Goal: Navigation & Orientation: Go to known website

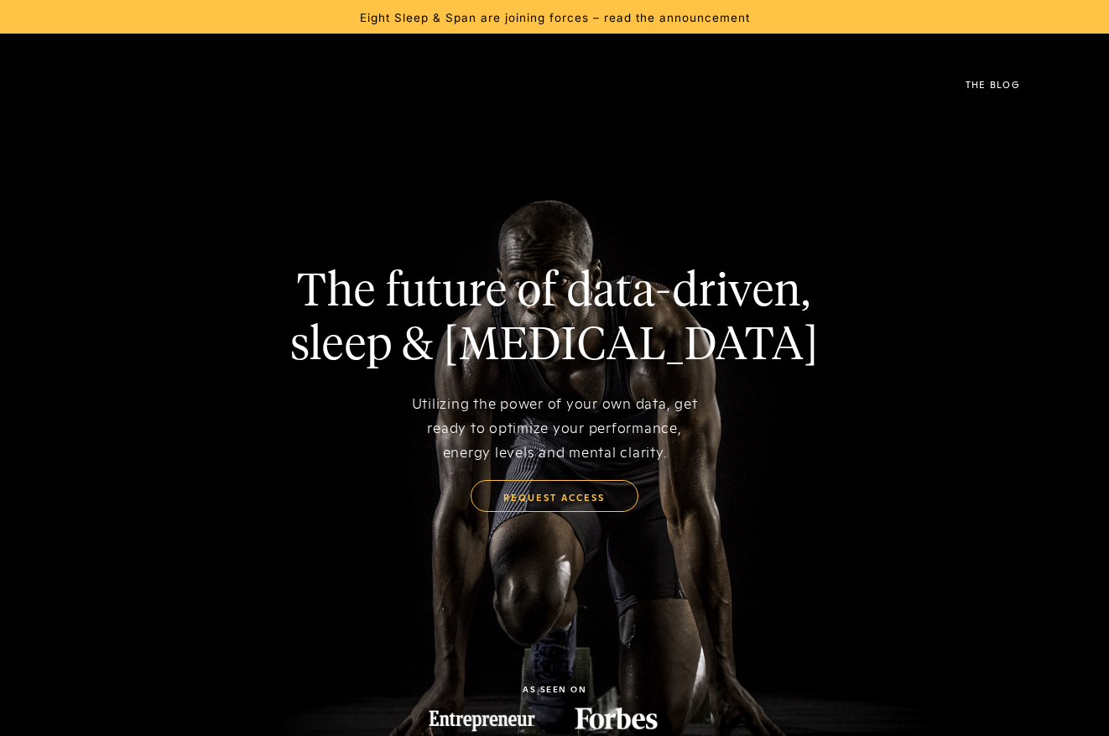
click at [64, 84] on img at bounding box center [64, 84] width 0 height 41
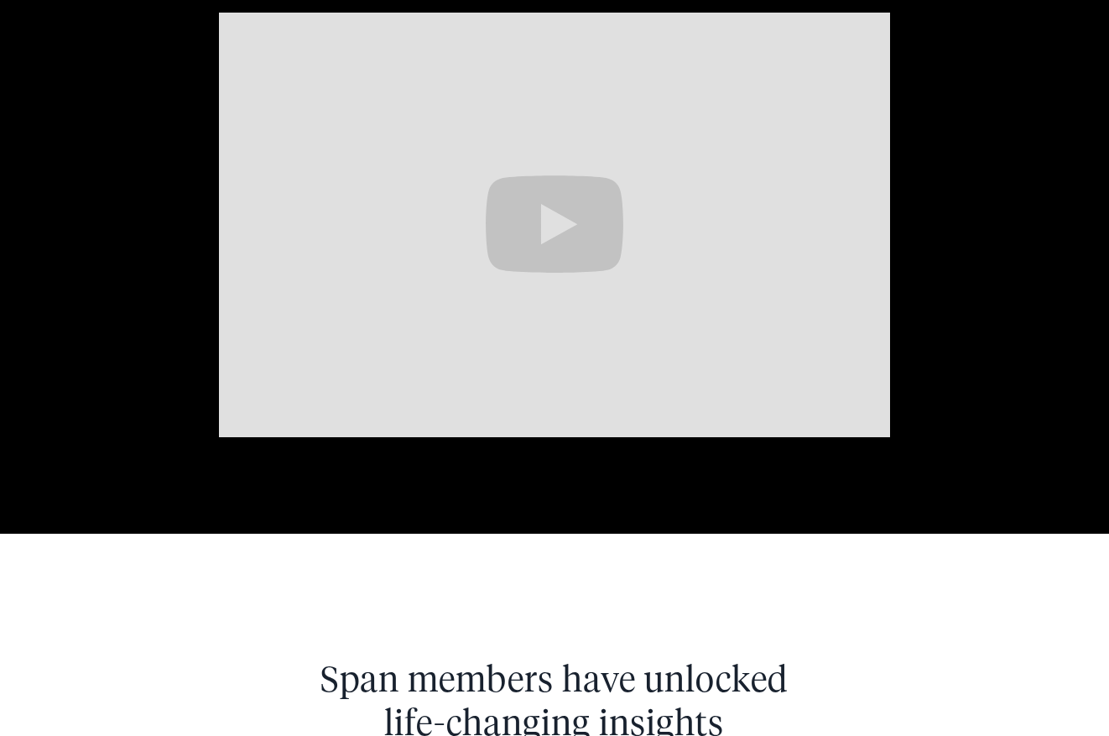
scroll to position [4420, 0]
